Goal: Download file/media

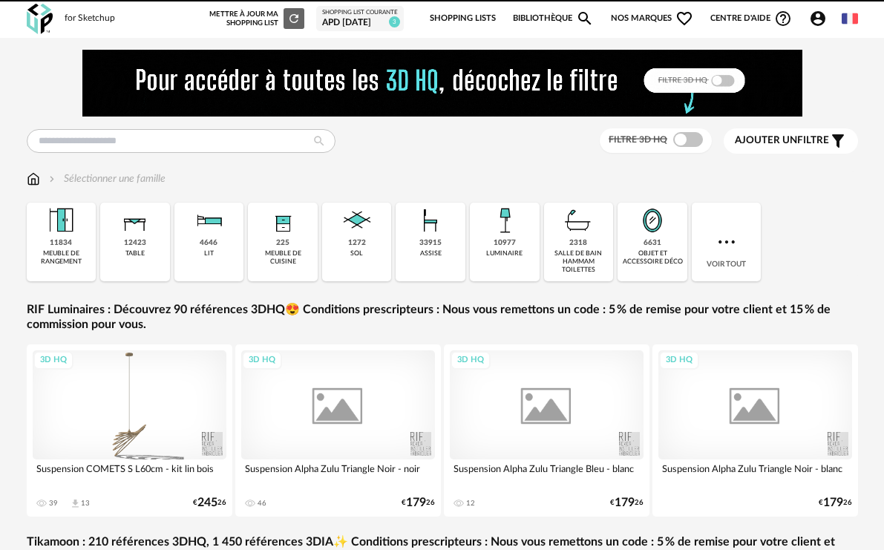
click at [163, 95] on img at bounding box center [442, 83] width 720 height 67
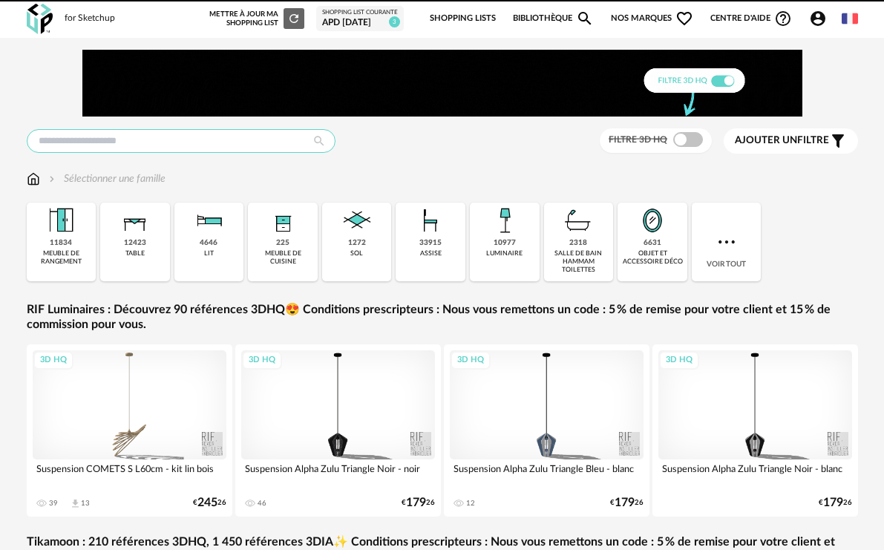
click at [173, 135] on input "text" at bounding box center [181, 141] width 309 height 24
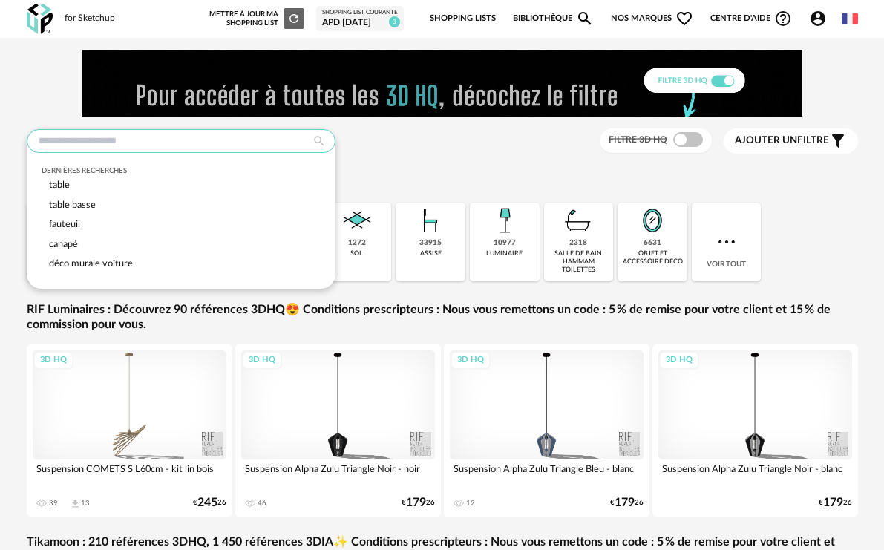
click at [173, 135] on input "text" at bounding box center [181, 141] width 309 height 24
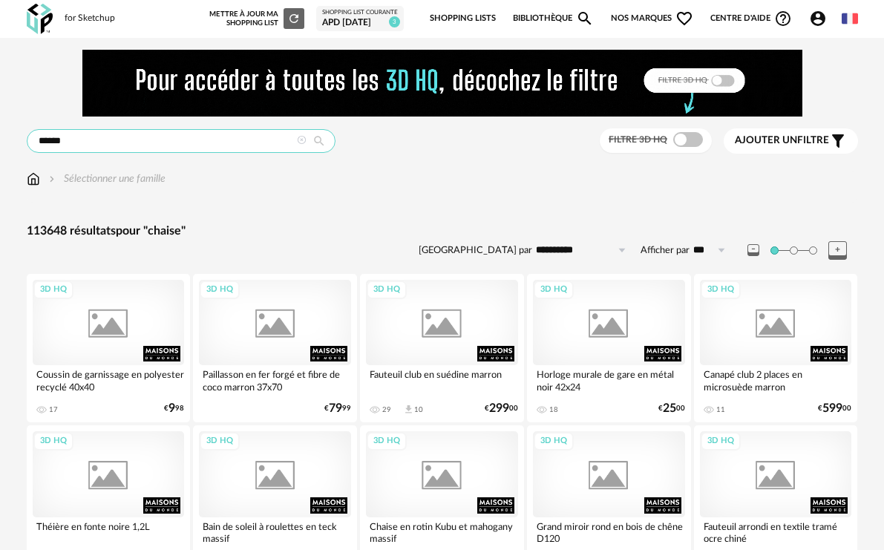
type input "******"
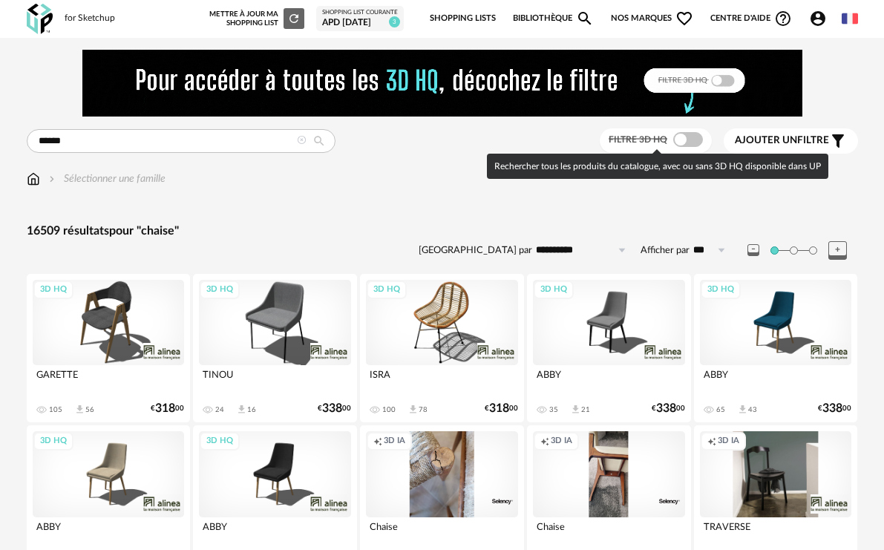
click at [698, 136] on span at bounding box center [688, 139] width 30 height 15
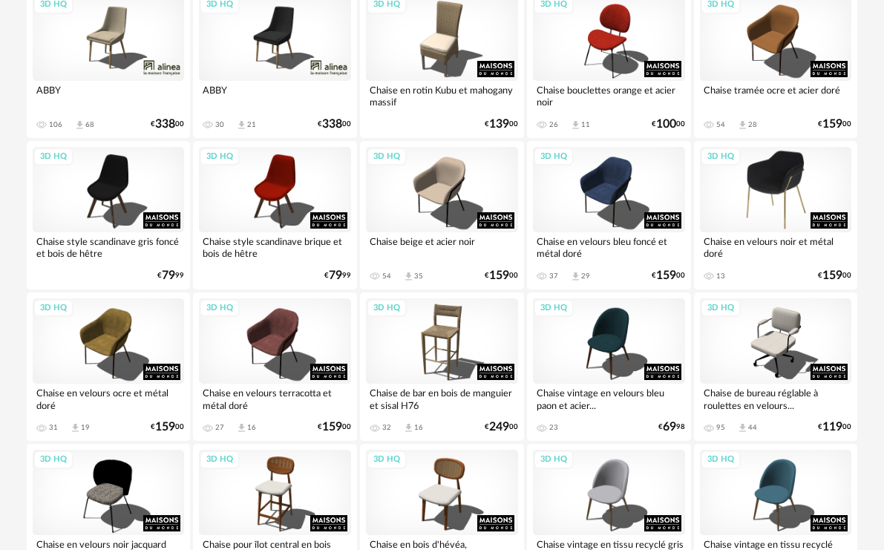
scroll to position [445, 0]
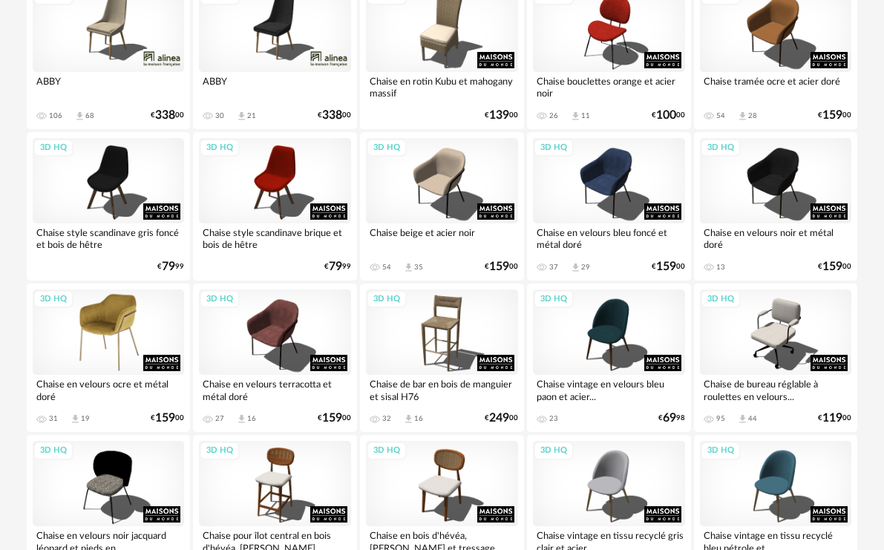
click at [100, 337] on div "3D HQ" at bounding box center [109, 331] width 152 height 85
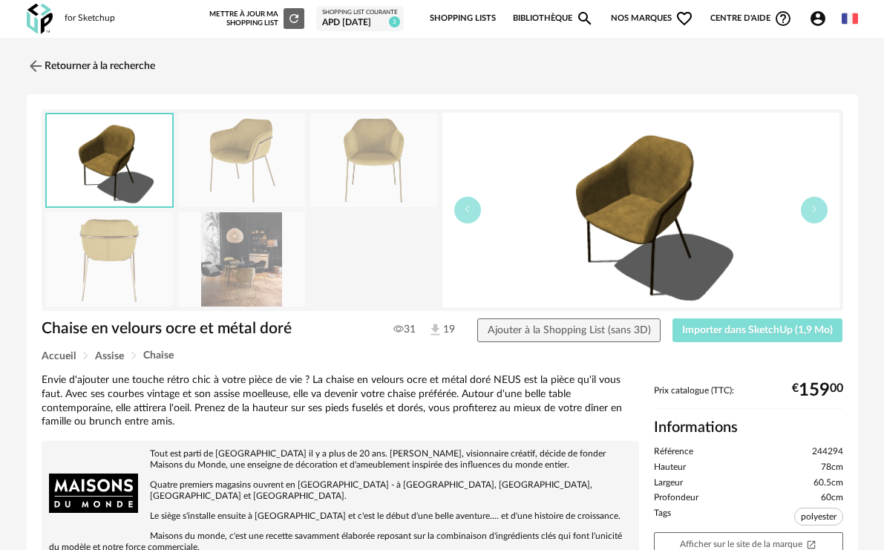
click at [735, 330] on span "Importer dans SketchUp (1,9 Mo)" at bounding box center [757, 330] width 151 height 10
